Goal: Communication & Community: Answer question/provide support

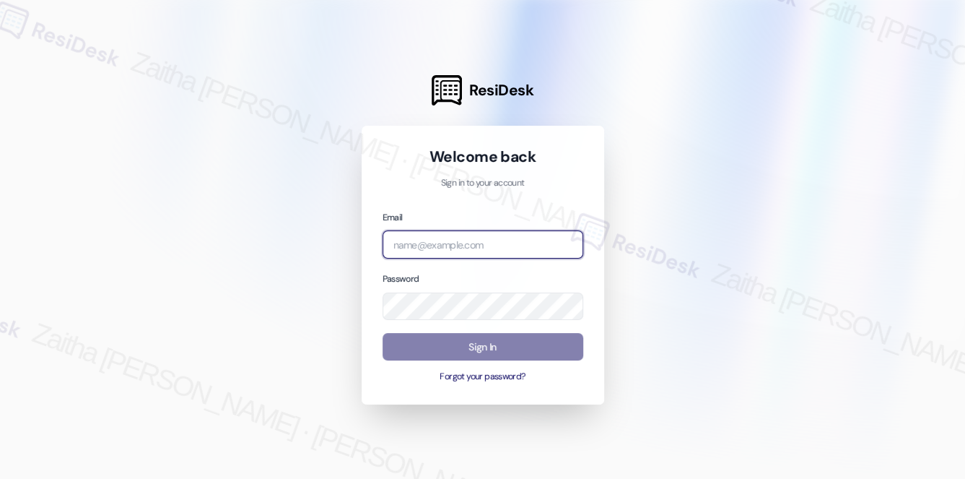
click at [456, 238] on input "email" at bounding box center [483, 244] width 201 height 28
type input "[EMAIL_ADDRESS][PERSON_NAME][DOMAIN_NAME]"
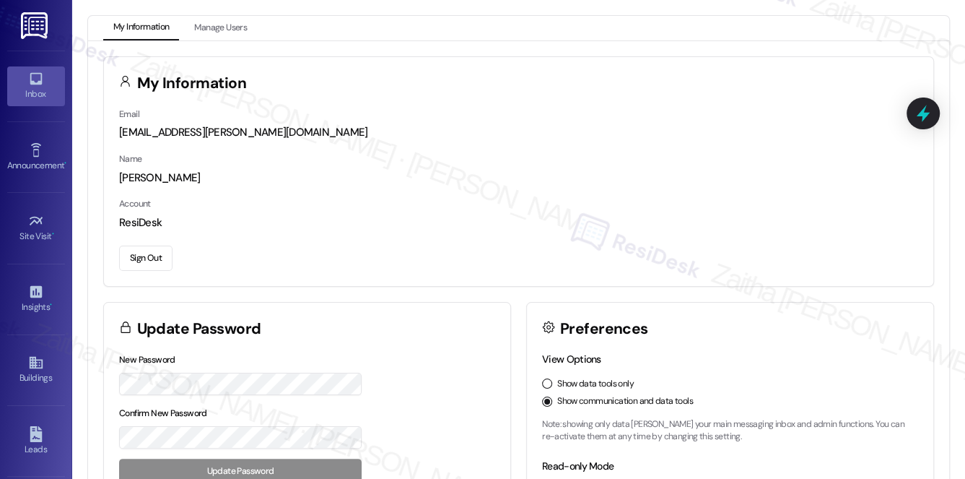
click at [27, 90] on div "Inbox" at bounding box center [36, 94] width 72 height 14
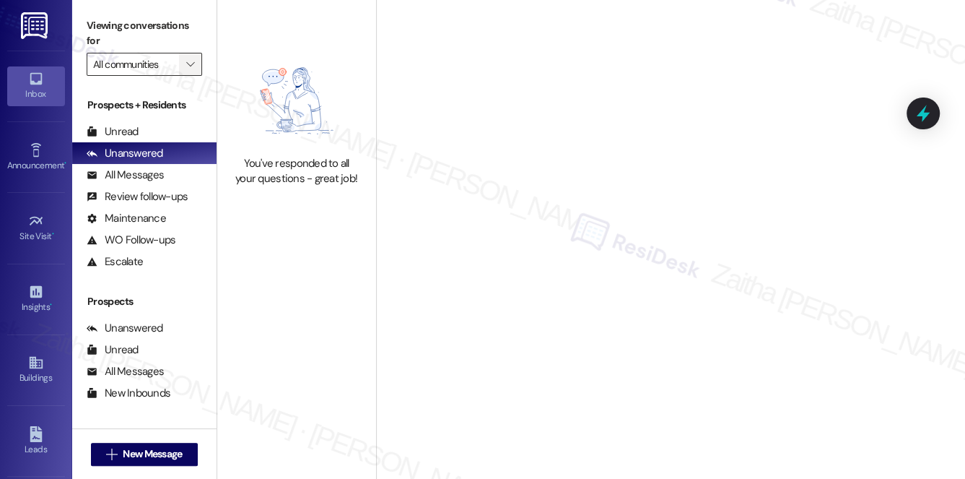
click at [191, 62] on icon "" at bounding box center [190, 64] width 8 height 12
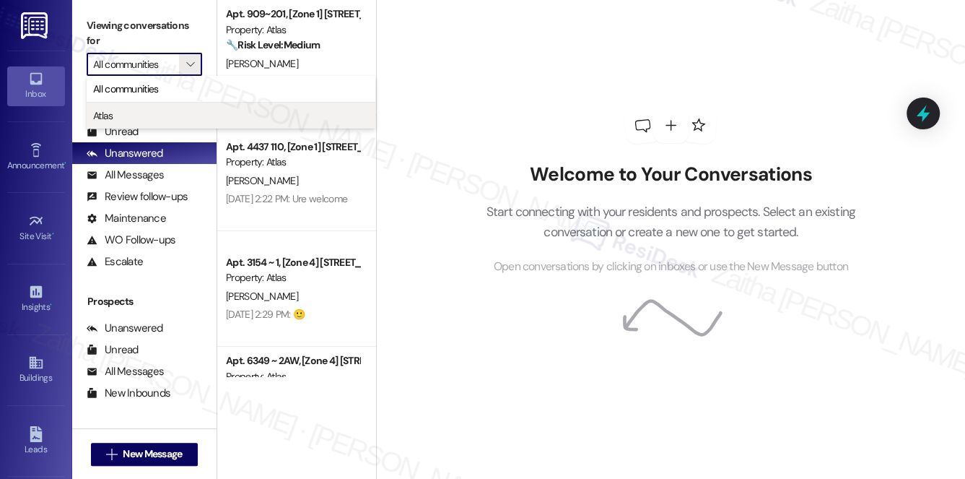
click at [119, 113] on span "Atlas" at bounding box center [231, 115] width 276 height 14
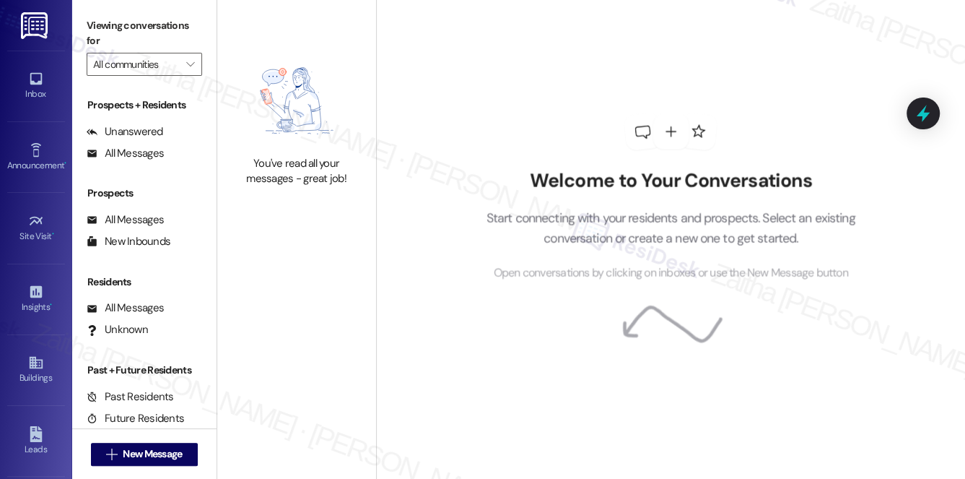
type input "Atlas"
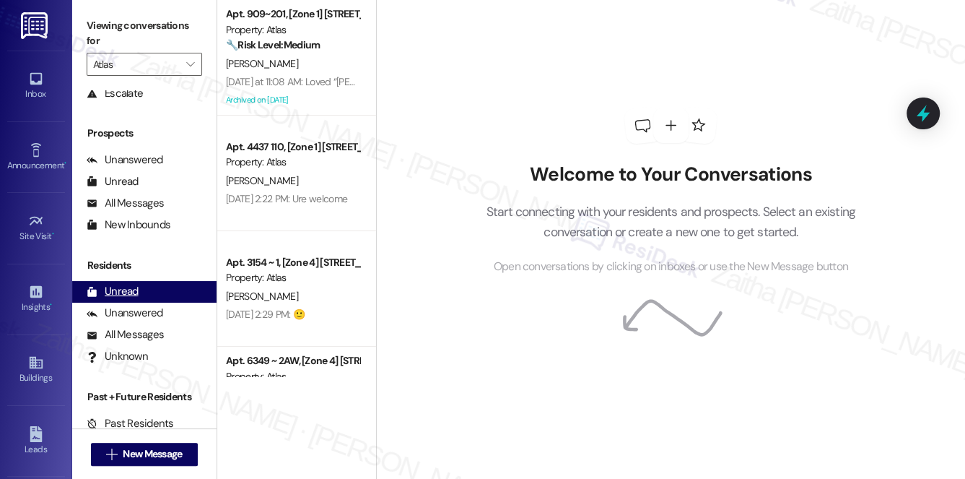
scroll to position [172, 0]
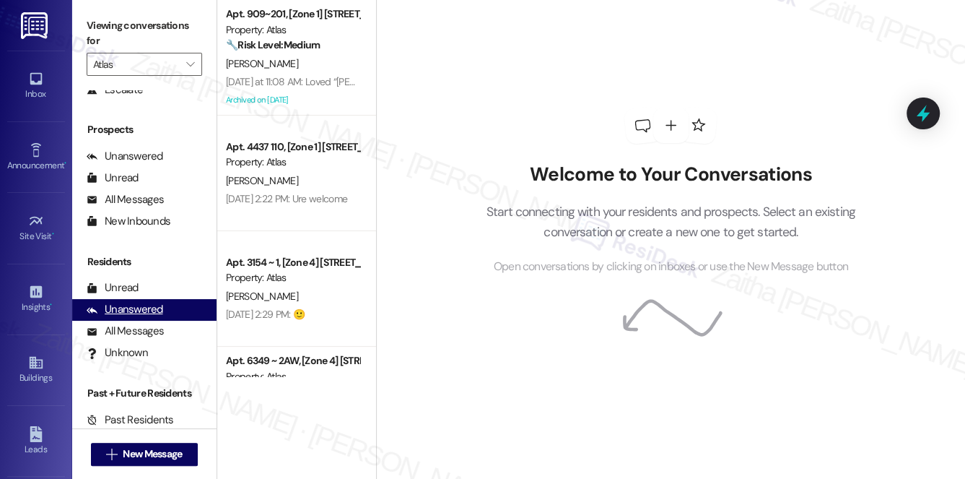
click at [148, 310] on div "Unanswered" at bounding box center [125, 309] width 77 height 15
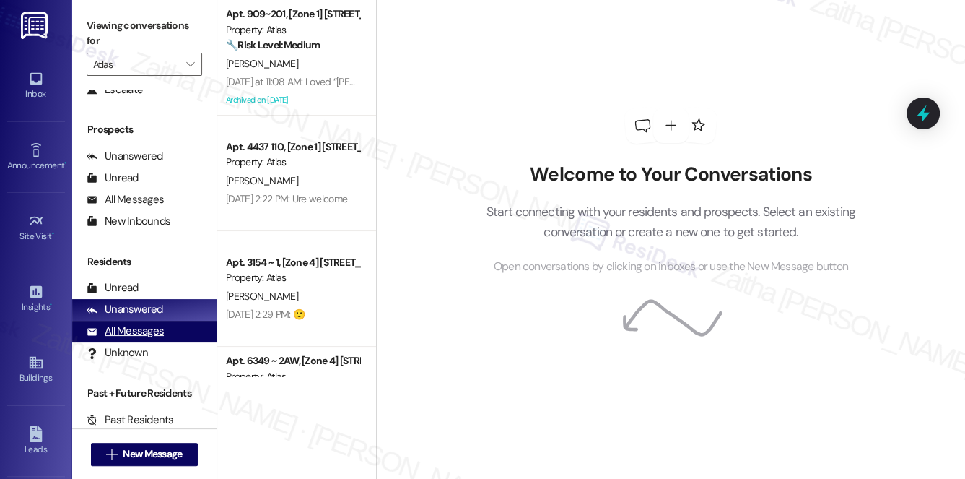
click at [129, 335] on div "All Messages" at bounding box center [125, 330] width 77 height 15
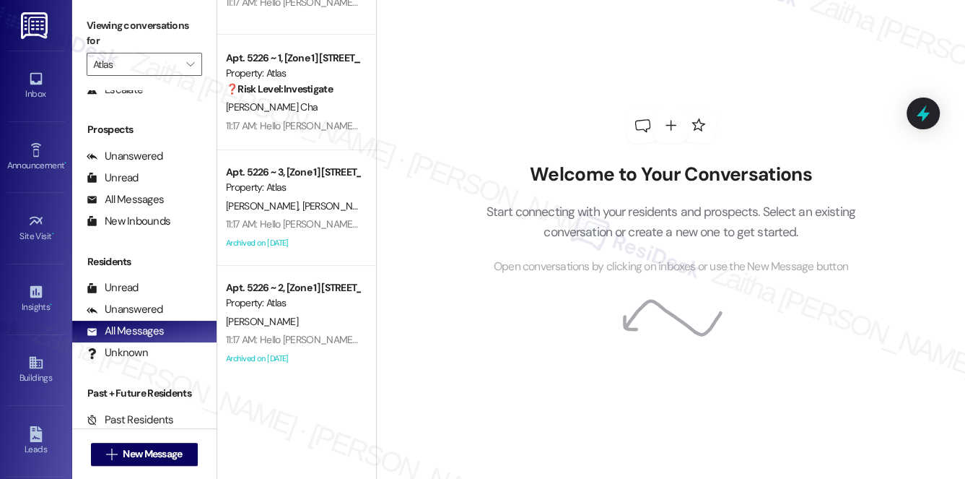
scroll to position [196, 0]
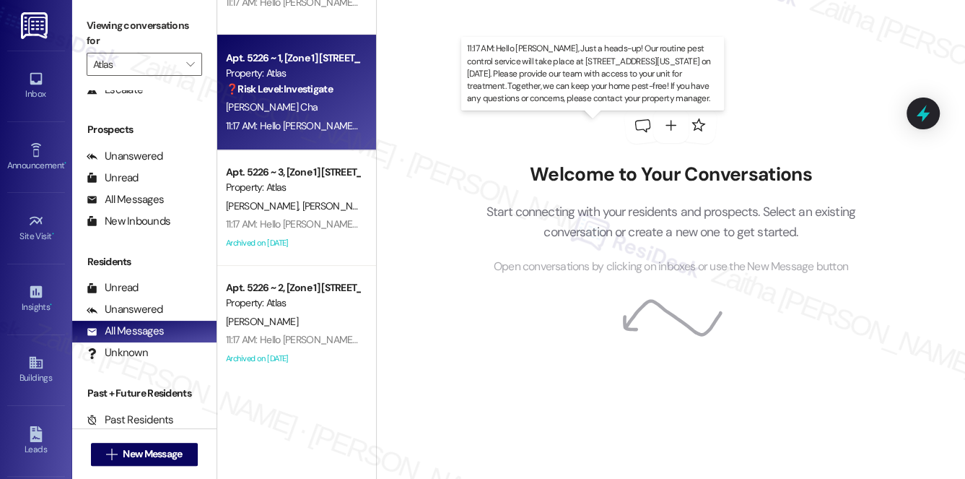
click at [342, 123] on div "11:17 AM: Hello [PERSON_NAME], Just a heads-up! Our routine pest control servic…" at bounding box center [911, 125] width 1371 height 13
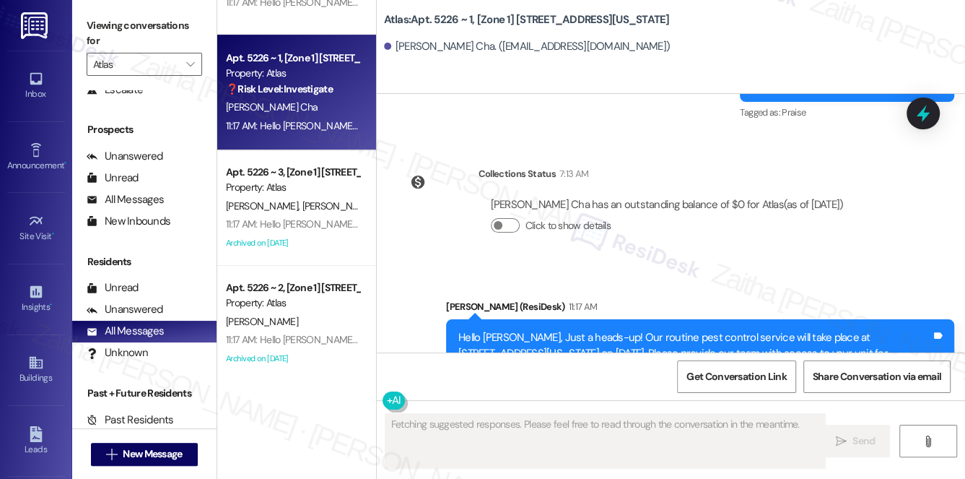
scroll to position [3394, 0]
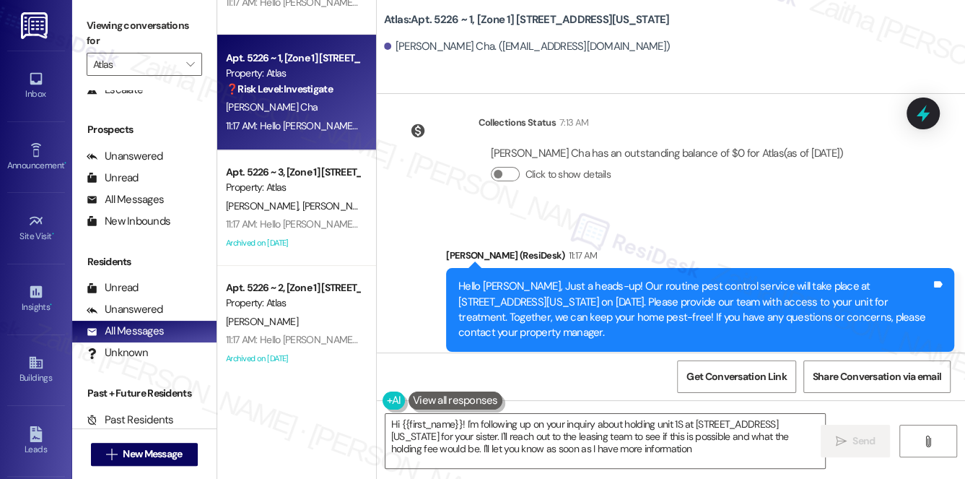
type textarea "Hi {{first_name}}! I'm following up on your inquiry about holding unit 1S at [S…"
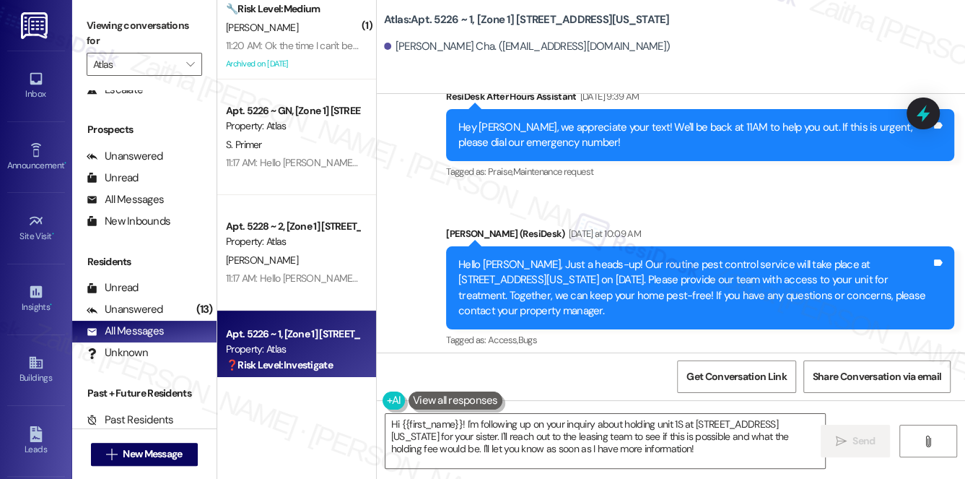
scroll to position [0, 0]
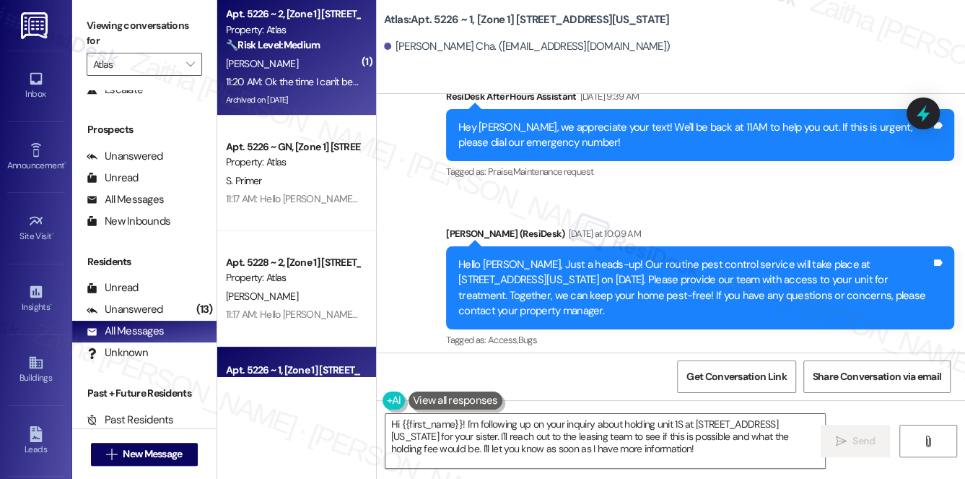
click at [306, 55] on div "[PERSON_NAME]" at bounding box center [293, 64] width 136 height 18
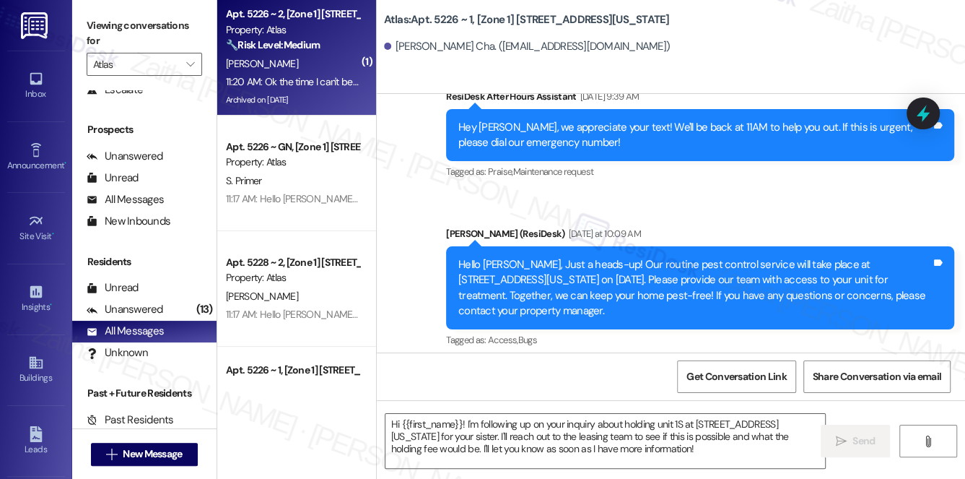
type textarea "Fetching suggested responses. Please feel free to read through the conversation…"
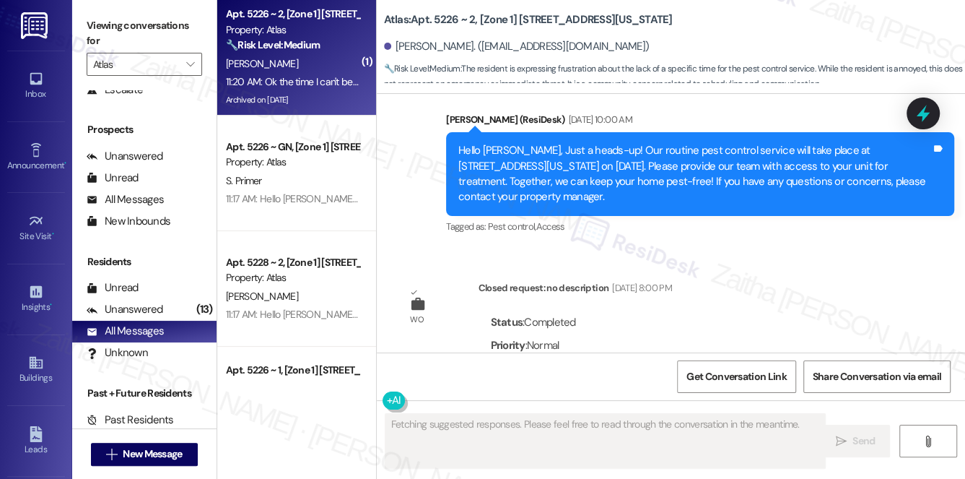
scroll to position [7382, 0]
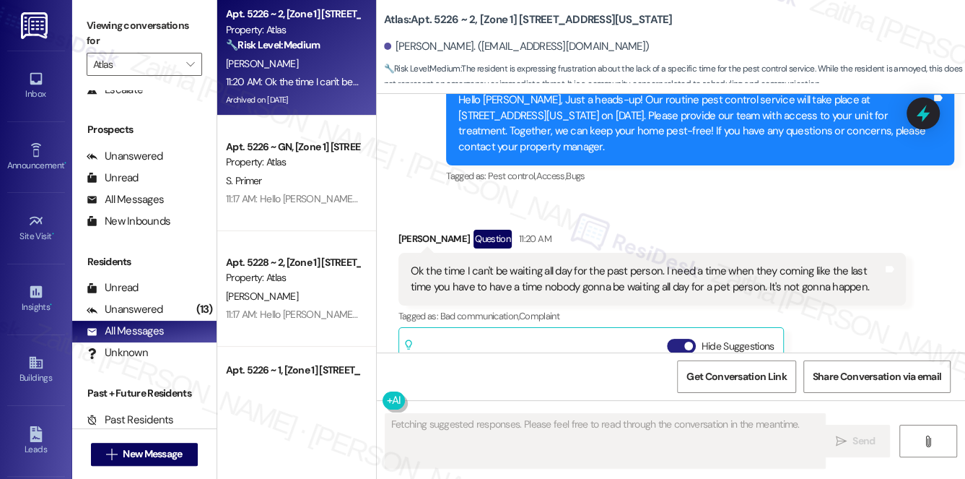
click at [675, 339] on button "Hide Suggestions" at bounding box center [681, 346] width 29 height 14
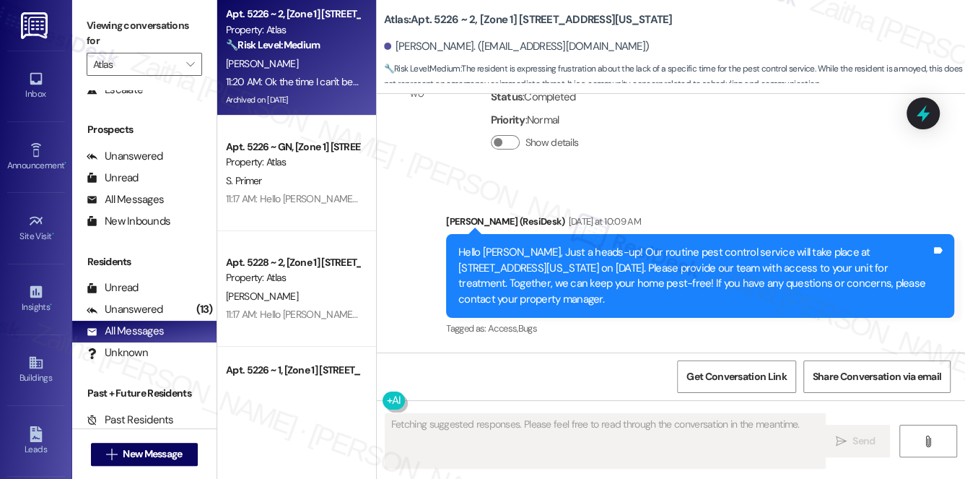
scroll to position [7060, 0]
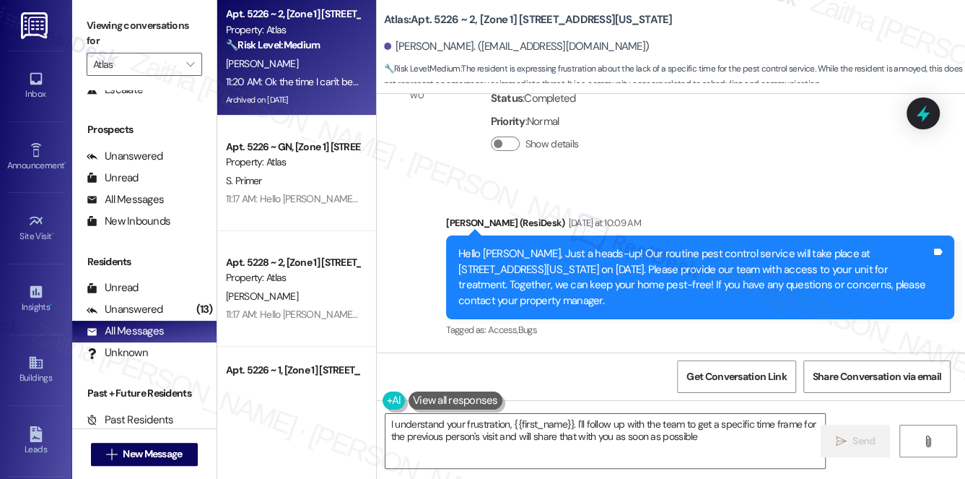
type textarea "I understand your frustration, {{first_name}}. I'll follow up with the team to …"
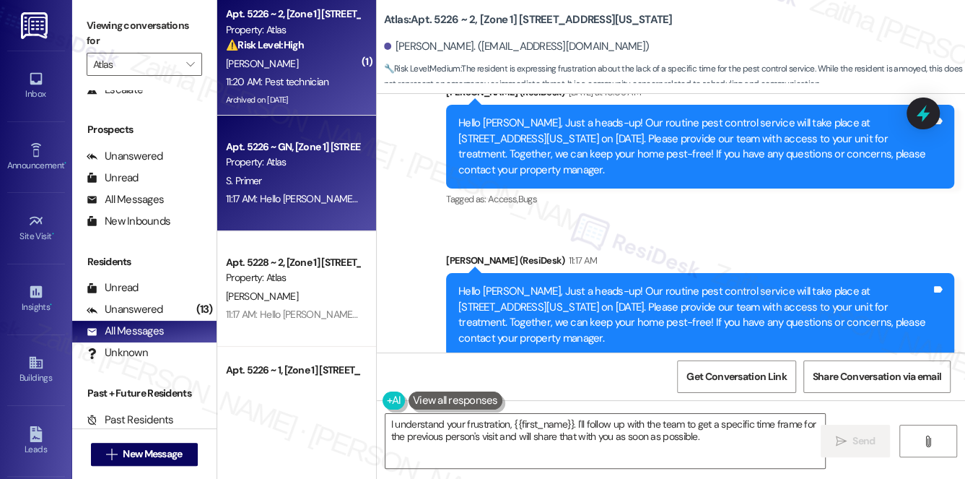
scroll to position [65, 0]
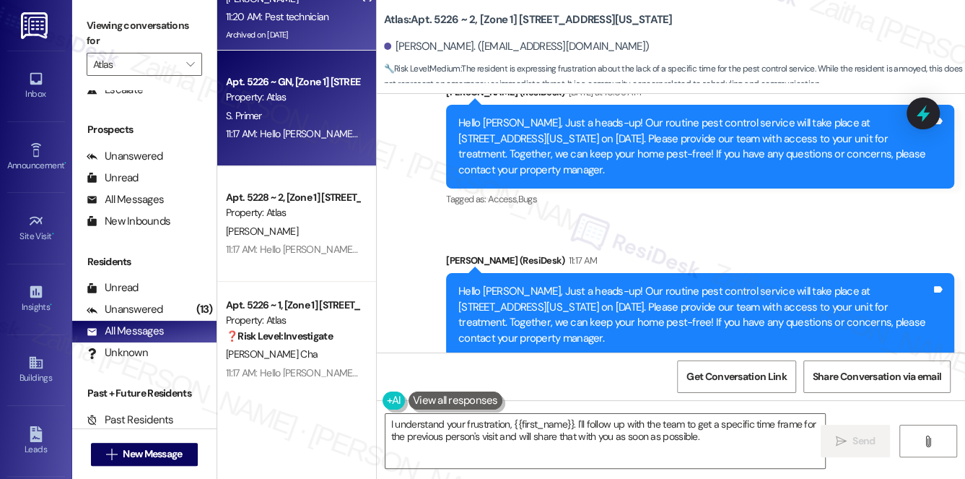
click at [325, 113] on div "S. Primer" at bounding box center [293, 116] width 136 height 18
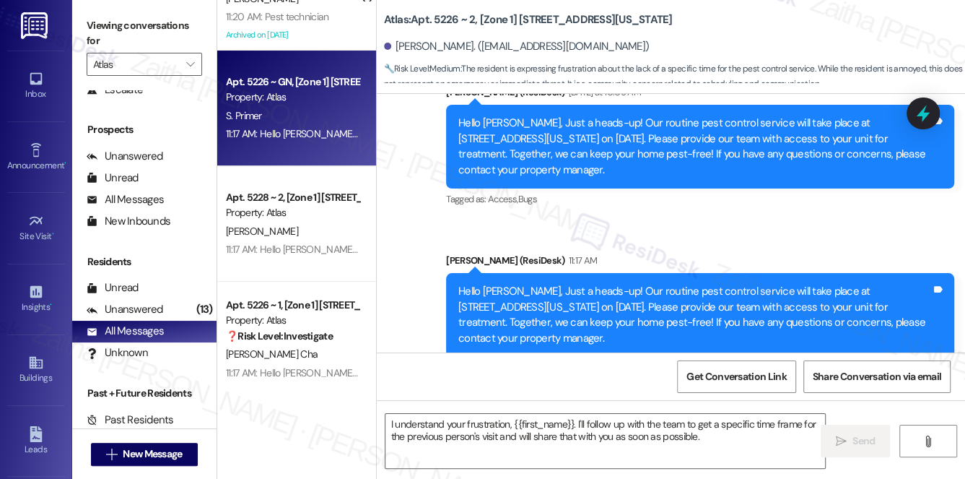
type textarea "Fetching suggested responses. Please feel free to read through the conversation…"
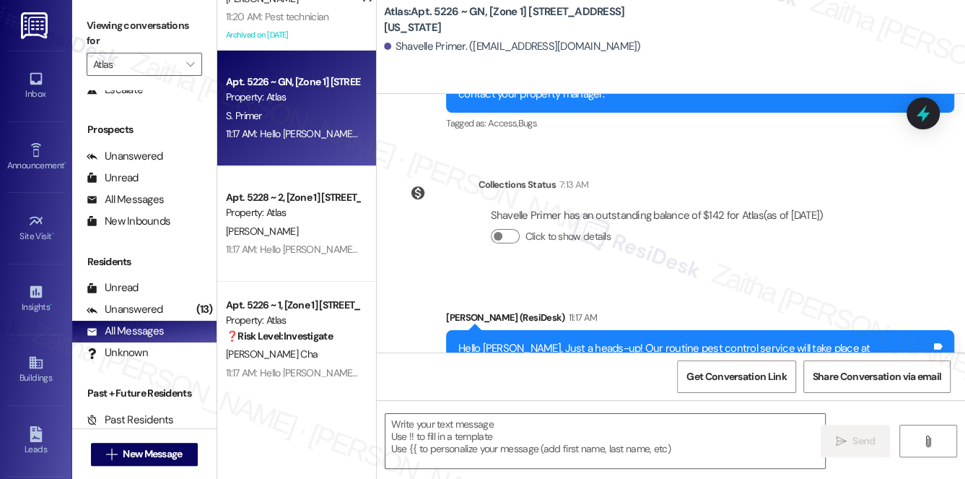
scroll to position [2241, 0]
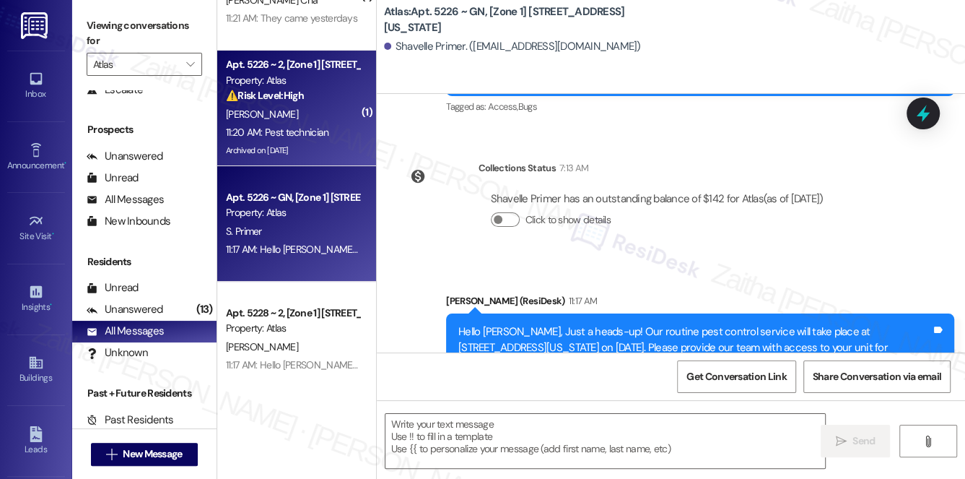
click at [321, 107] on div "[PERSON_NAME]" at bounding box center [293, 114] width 136 height 18
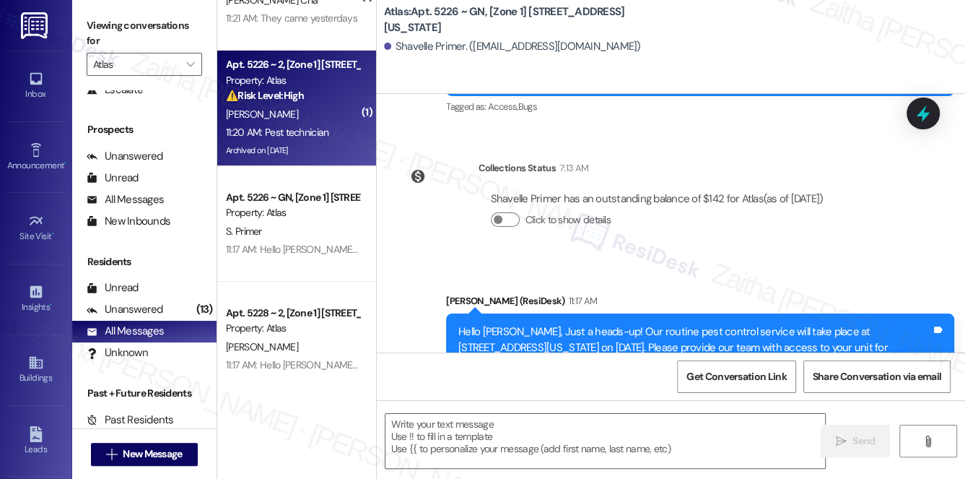
type textarea "Fetching suggested responses. Please feel free to read through the conversation…"
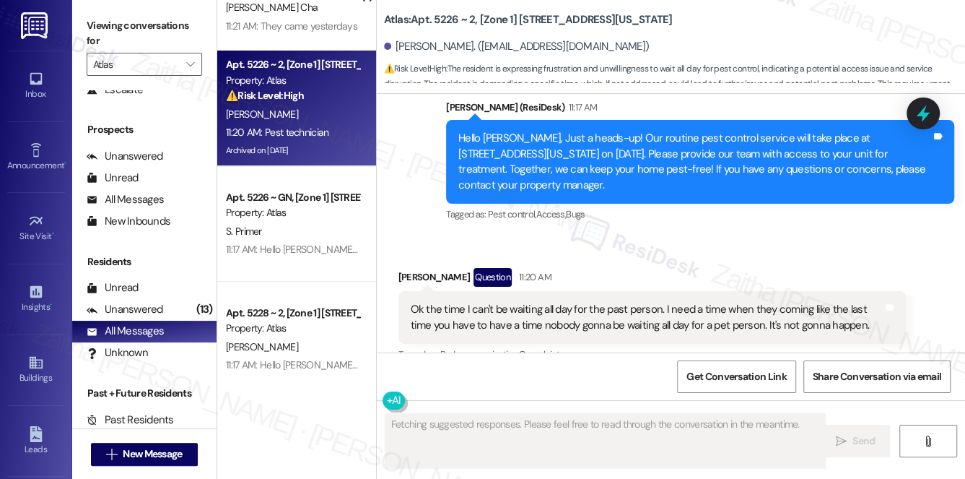
scroll to position [7287, 0]
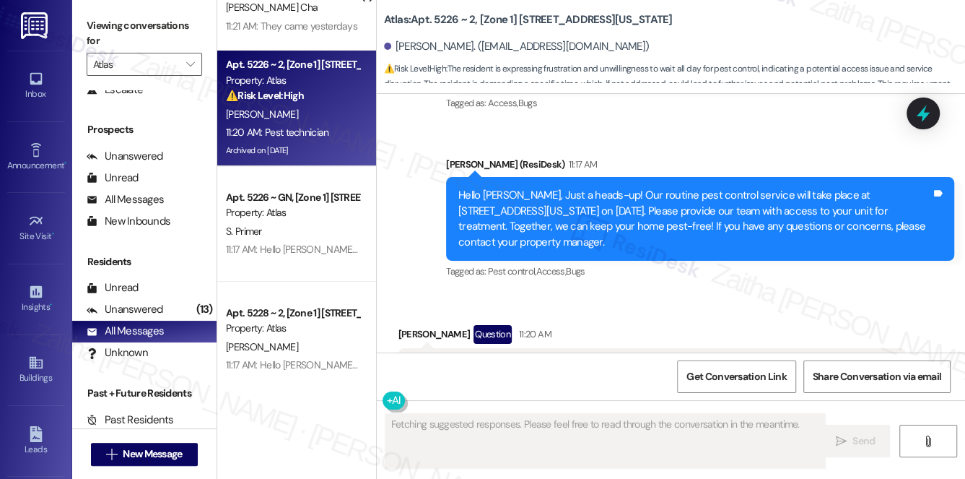
click at [676, 434] on button "Hide Suggestions" at bounding box center [681, 441] width 29 height 14
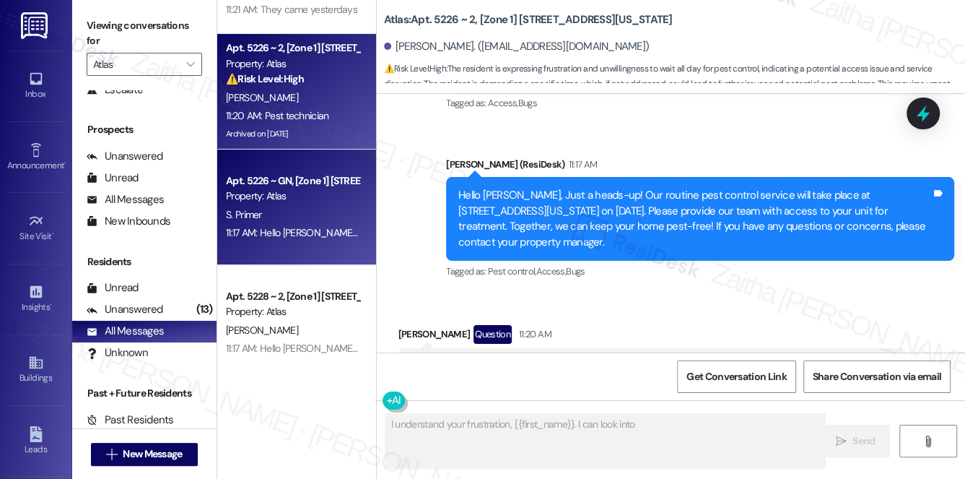
scroll to position [131, 0]
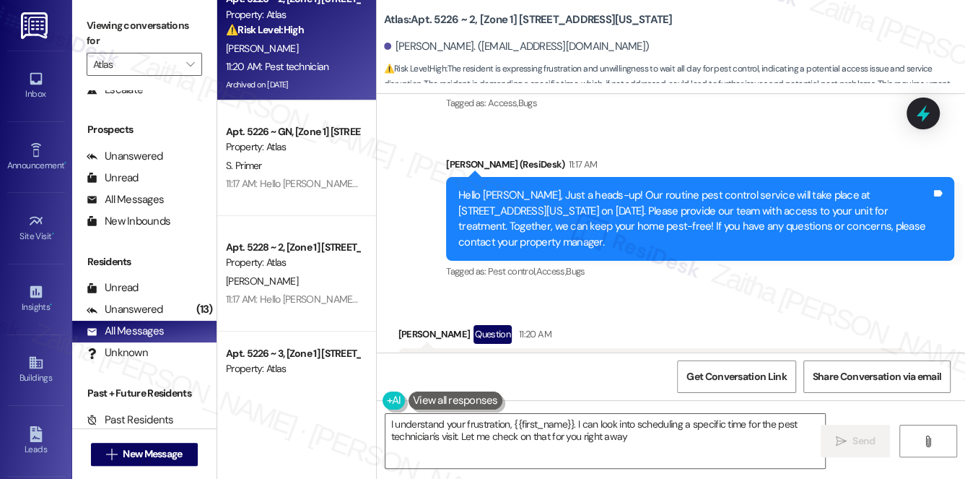
type textarea "I understand your frustration, {{first_name}}. I can look into scheduling a spe…"
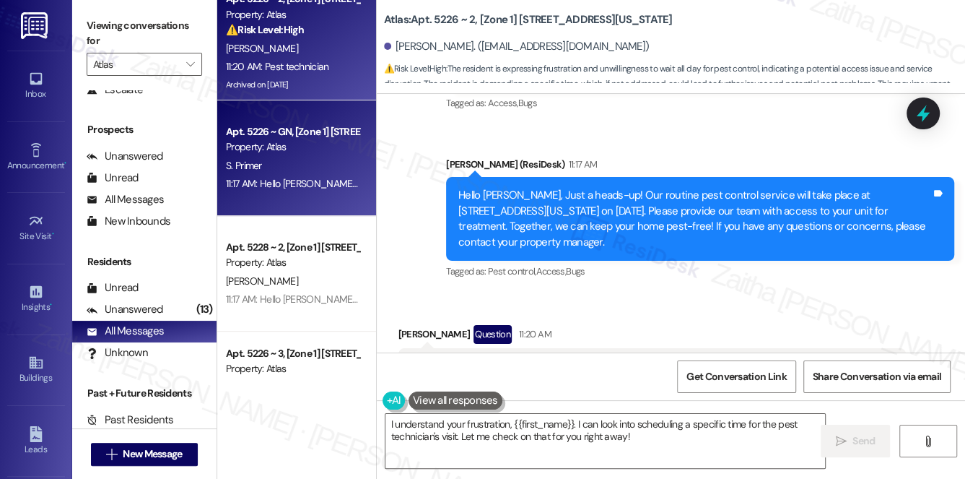
click at [299, 157] on div "S. Primer" at bounding box center [293, 166] width 136 height 18
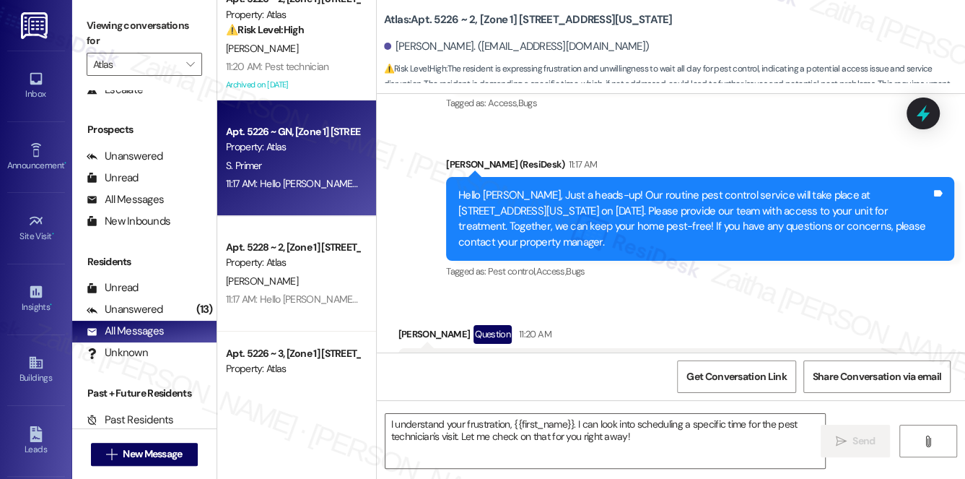
type textarea "Fetching suggested responses. Please feel free to read through the conversation…"
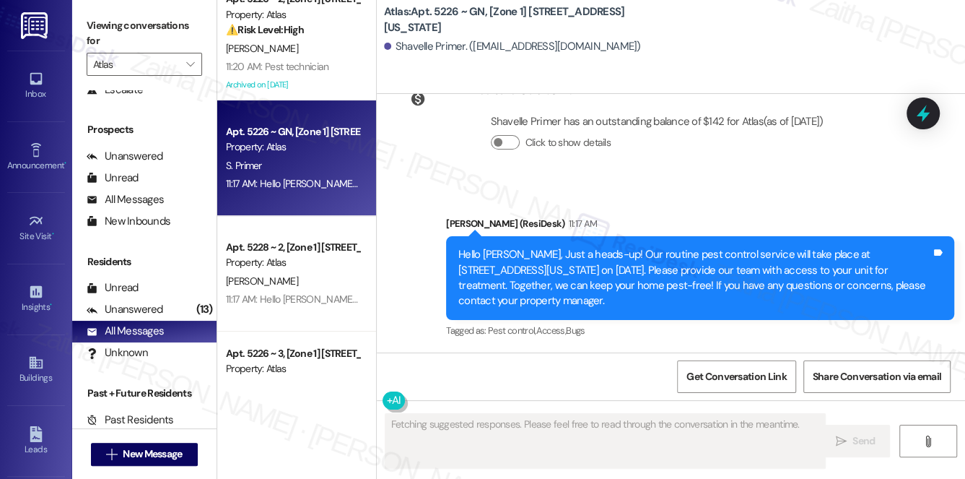
scroll to position [2241, 0]
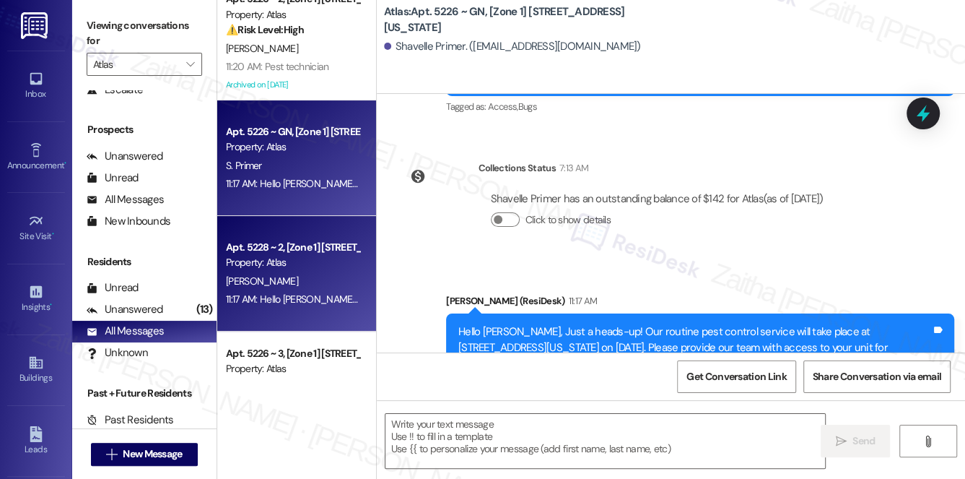
click at [316, 269] on div "Property: Atlas" at bounding box center [293, 262] width 134 height 15
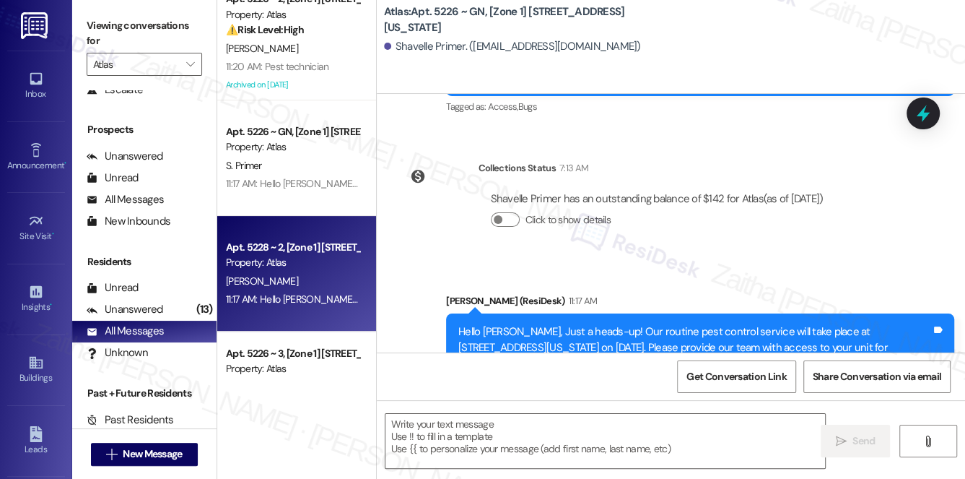
type textarea "Fetching suggested responses. Please feel free to read through the conversation…"
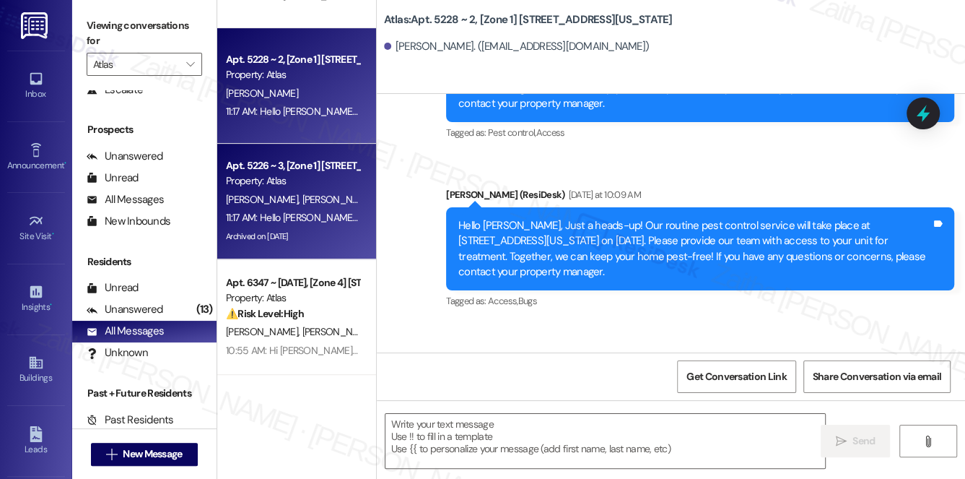
scroll to position [328, 0]
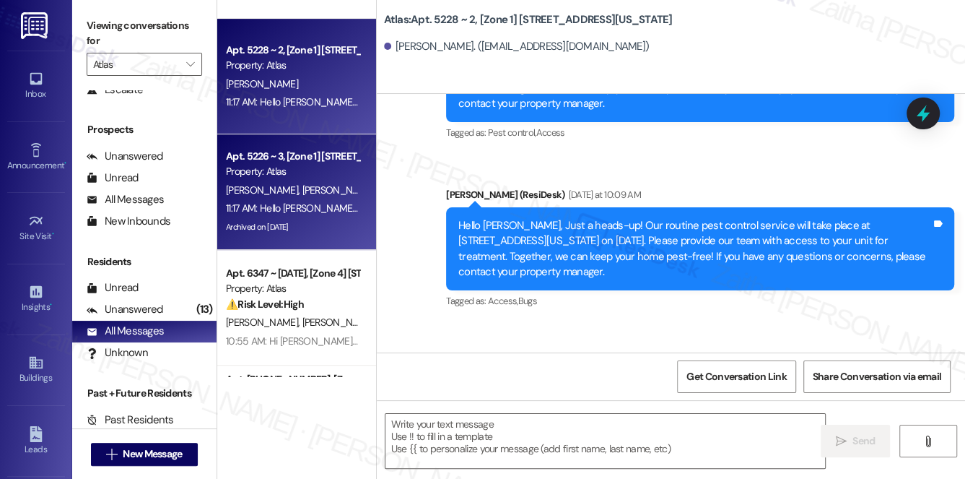
click at [318, 193] on span "[PERSON_NAME]" at bounding box center [338, 189] width 72 height 13
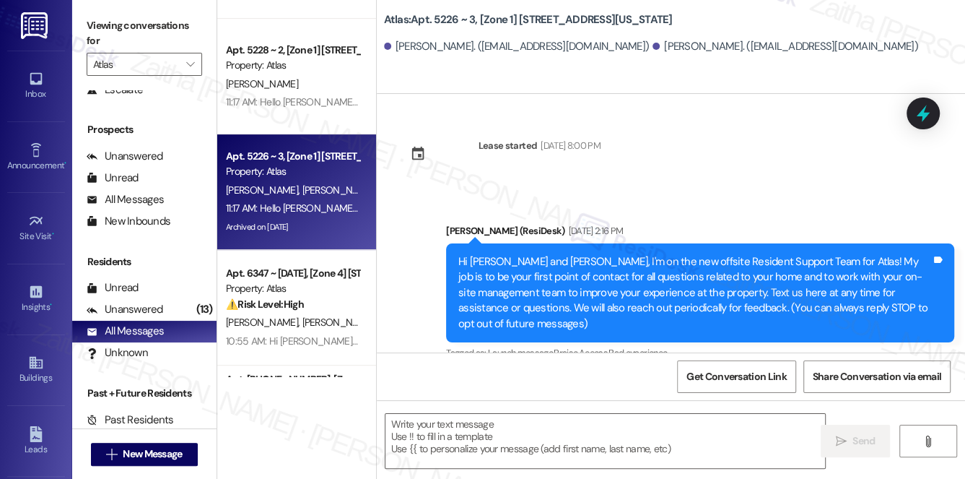
type textarea "Fetching suggested responses. Please feel free to read through the conversation…"
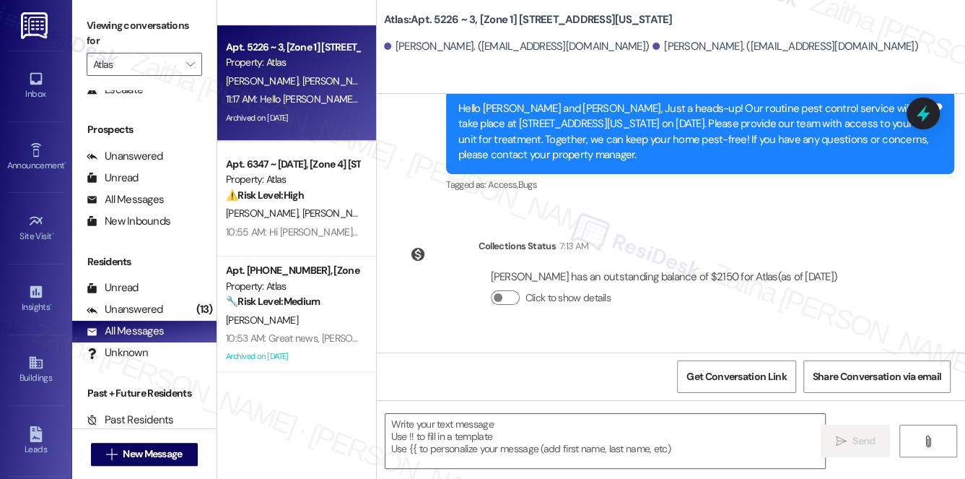
scroll to position [459, 0]
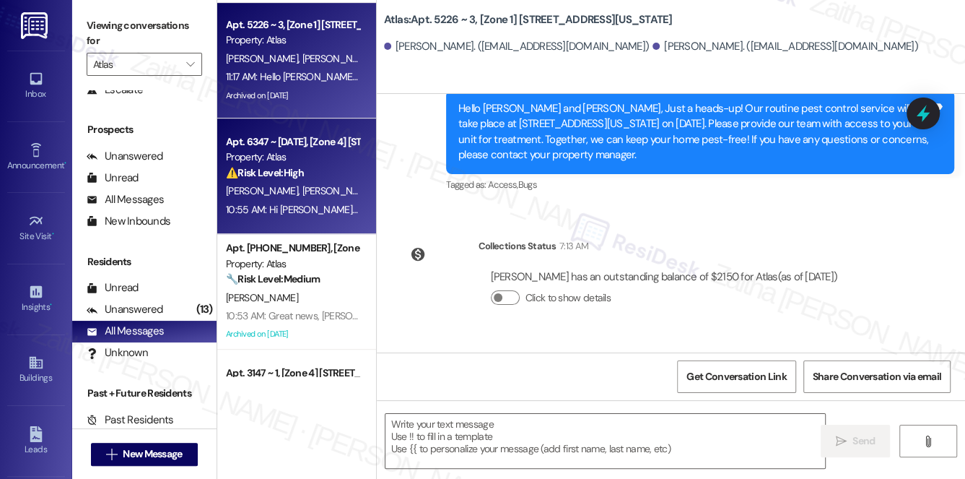
click at [306, 207] on div "10:55 AM: Hi [PERSON_NAME] and [PERSON_NAME], I understand your bathroom sink i…" at bounding box center [764, 209] width 1077 height 13
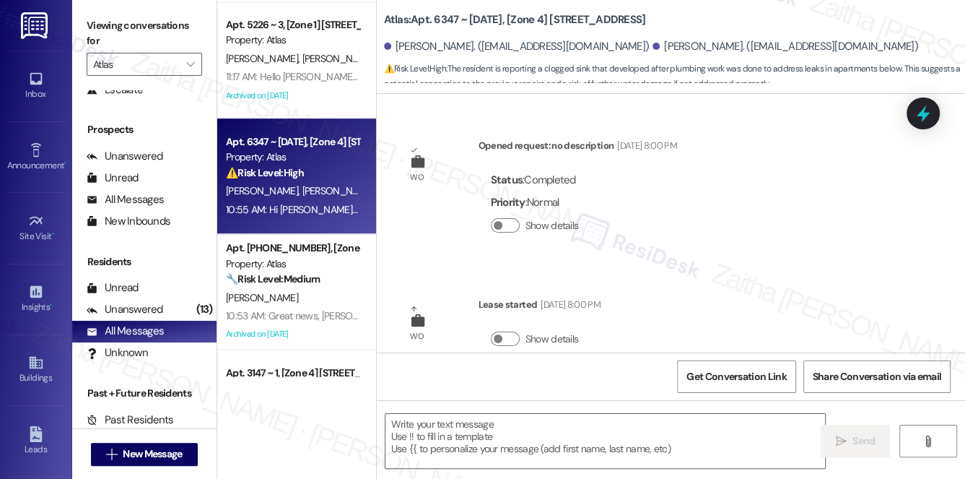
scroll to position [6966, 0]
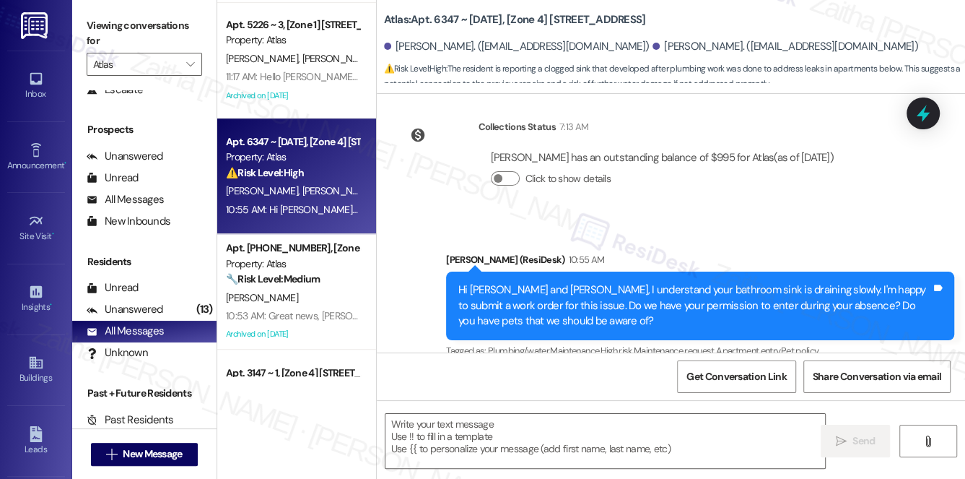
type textarea "Fetching suggested responses. Please feel free to read through the conversation…"
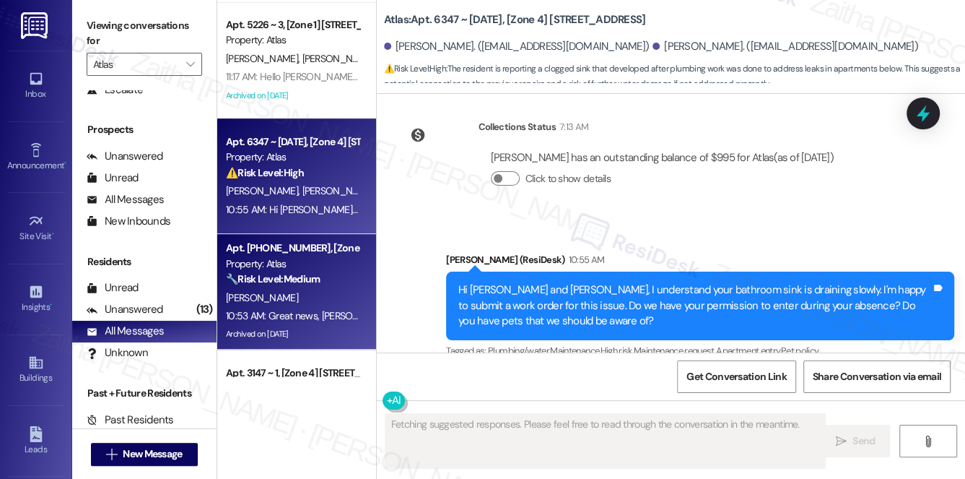
click at [326, 297] on div "[PERSON_NAME]" at bounding box center [293, 298] width 136 height 18
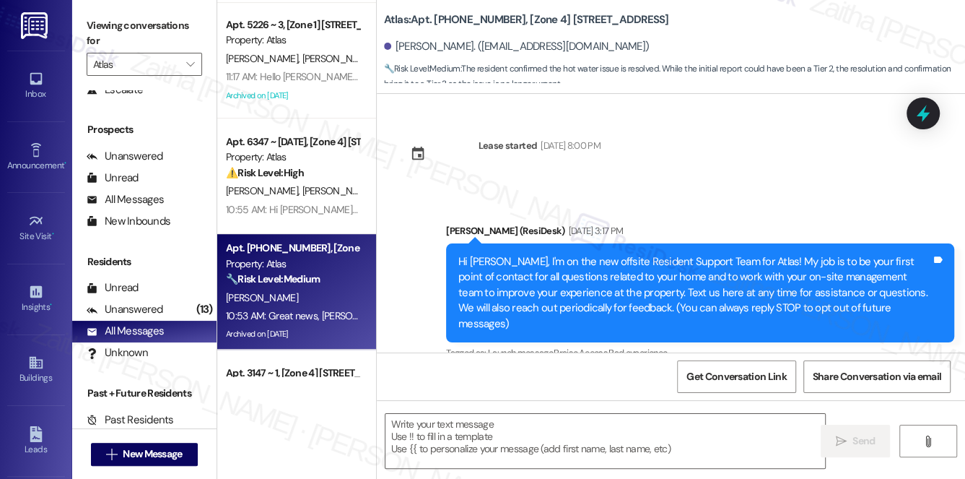
scroll to position [15533, 0]
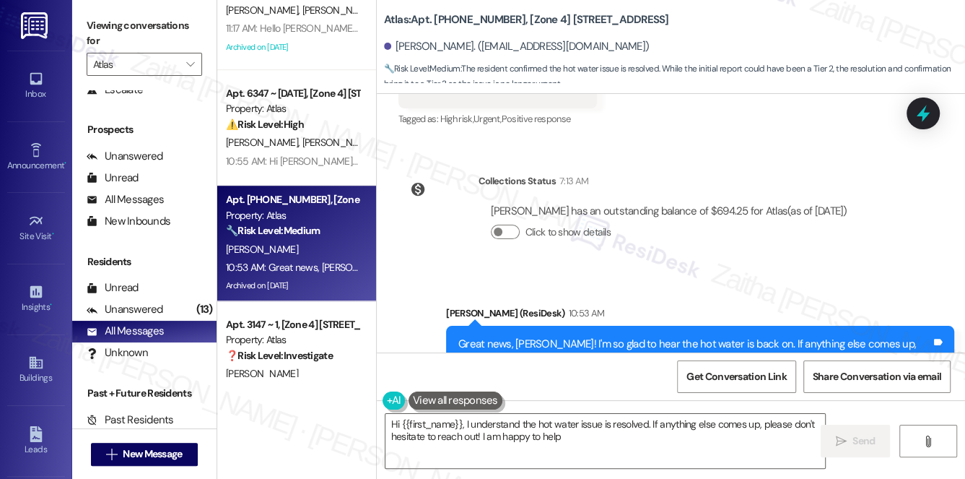
type textarea "Hi {{first_name}}, I understand the hot water issue is resolved. If anything el…"
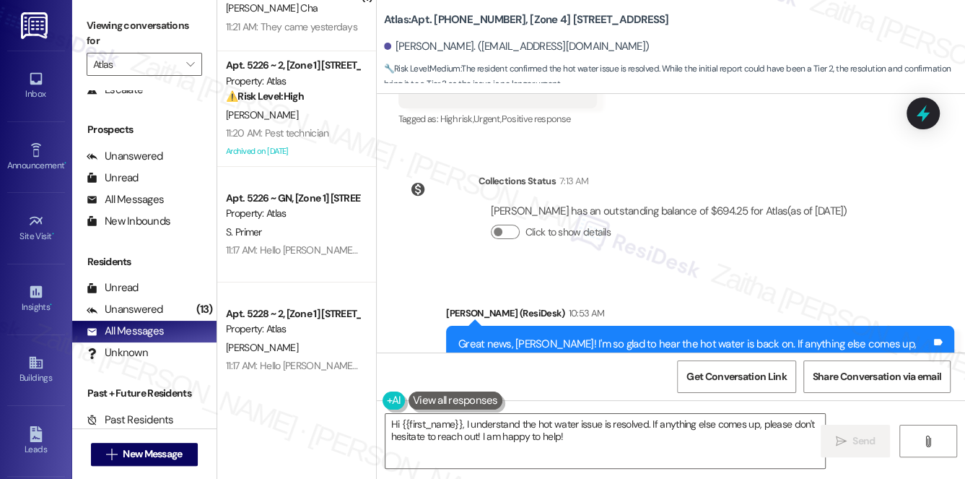
scroll to position [0, 0]
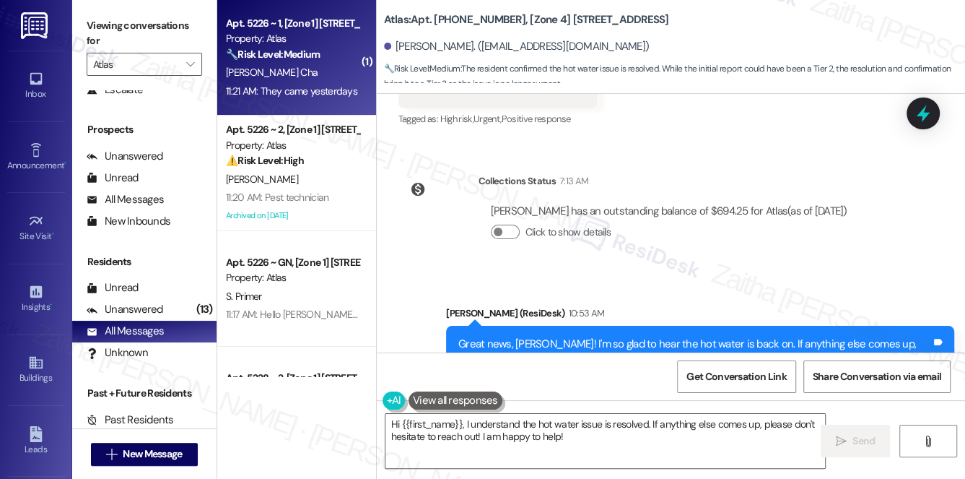
click at [331, 64] on div "[PERSON_NAME] Cha" at bounding box center [293, 73] width 136 height 18
type textarea "Fetching suggested responses. Please feel free to read through the conversation…"
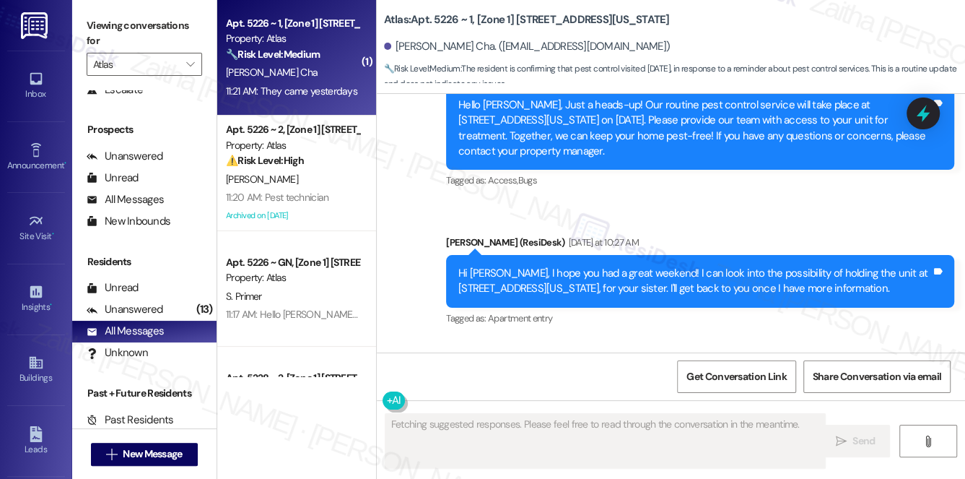
scroll to position [3516, 0]
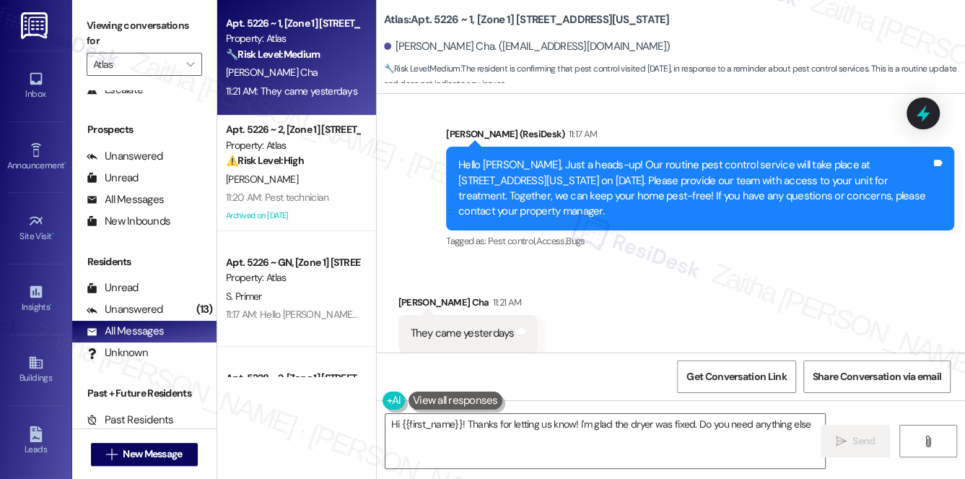
type textarea "Hi {{first_name}}! Thanks for letting us know! I'm glad the dryer was fixed. Do…"
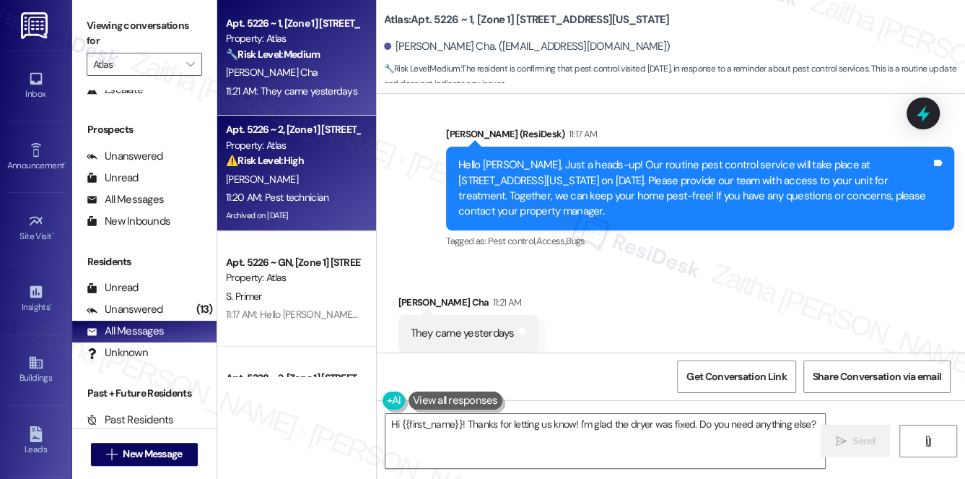
click at [304, 178] on div "[PERSON_NAME]" at bounding box center [293, 179] width 136 height 18
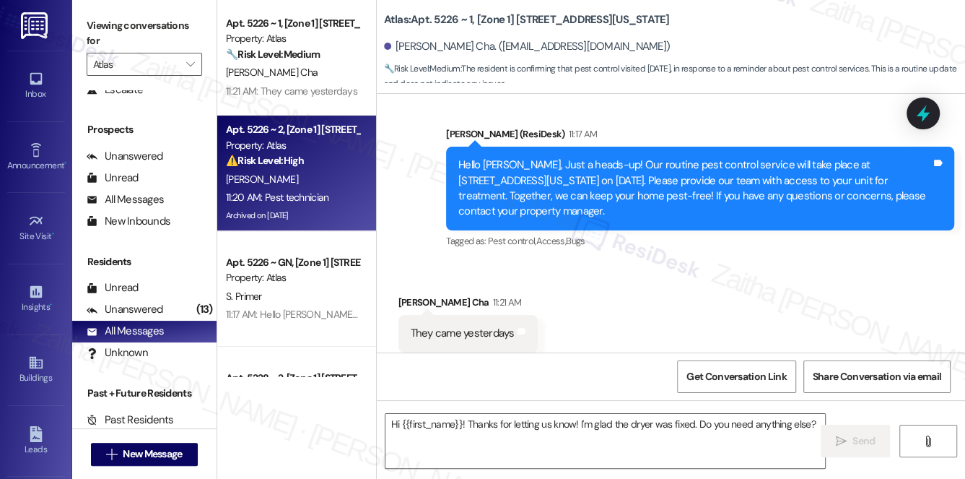
type textarea "Fetching suggested responses. Please feel free to read through the conversation…"
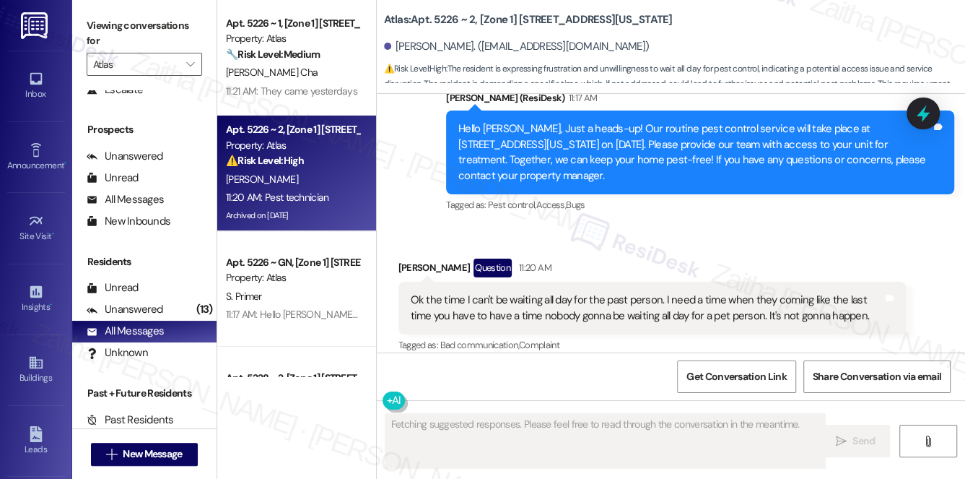
click at [683, 368] on button "Hide Suggestions" at bounding box center [681, 375] width 29 height 14
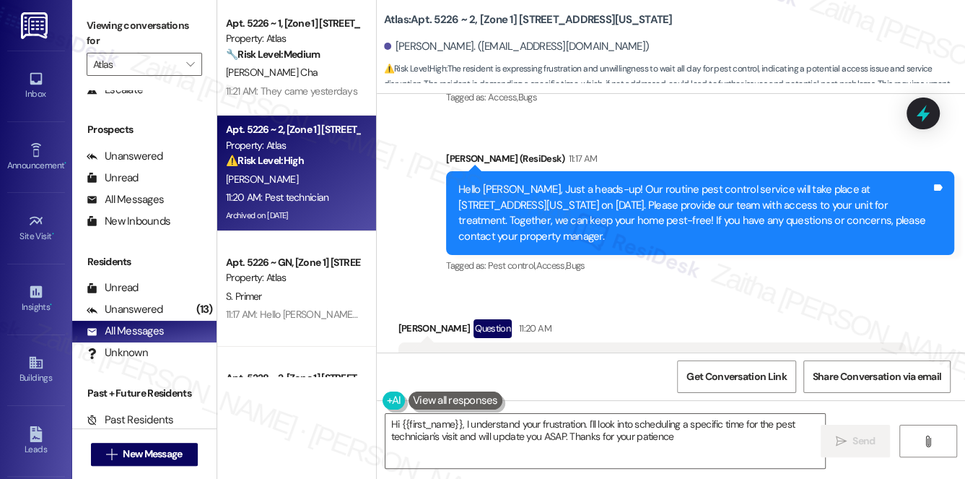
type textarea "Hi {{first_name}}, I understand your frustration. I'll look into scheduling a s…"
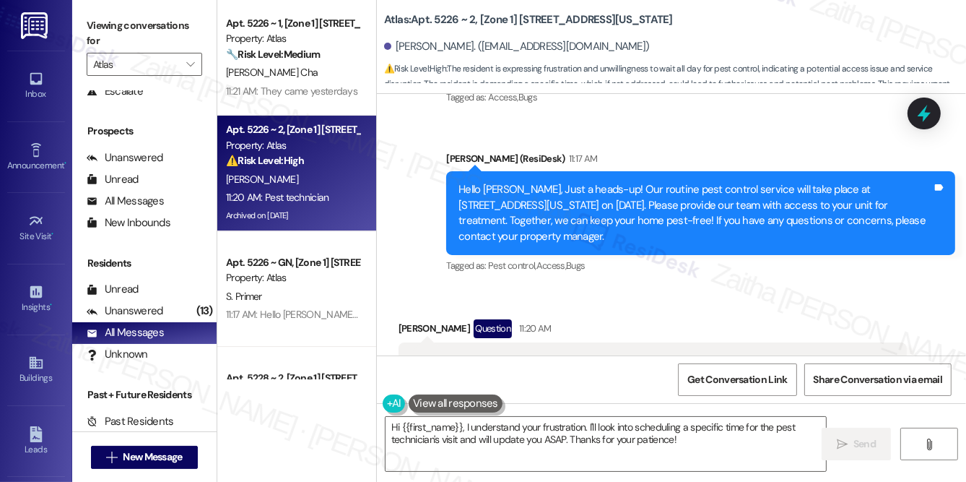
scroll to position [7275, 0]
